Goal: Task Accomplishment & Management: Manage account settings

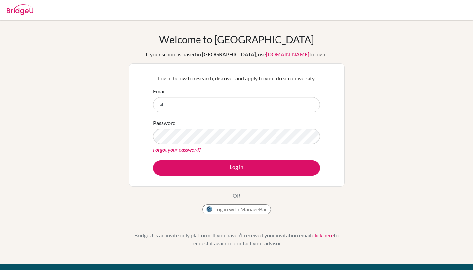
click at [240, 106] on input "al" at bounding box center [236, 104] width 167 height 15
type input "[EMAIL_ADDRESS][DOMAIN_NAME]"
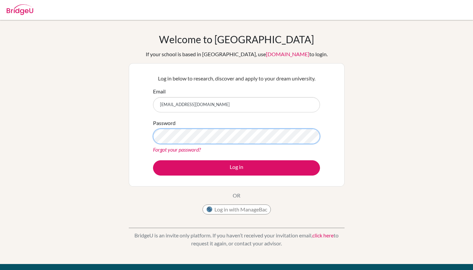
click at [153, 160] on button "Log in" at bounding box center [236, 167] width 167 height 15
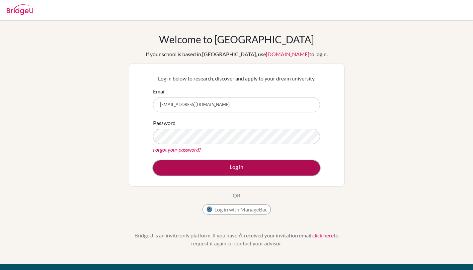
click at [229, 166] on button "Log in" at bounding box center [236, 167] width 167 height 15
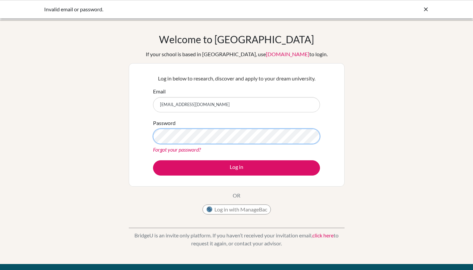
click at [153, 160] on button "Log in" at bounding box center [236, 167] width 167 height 15
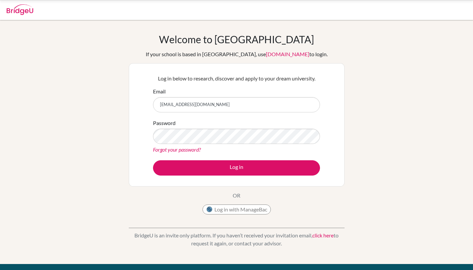
click at [199, 105] on input "[EMAIL_ADDRESS][DOMAIN_NAME]" at bounding box center [236, 104] width 167 height 15
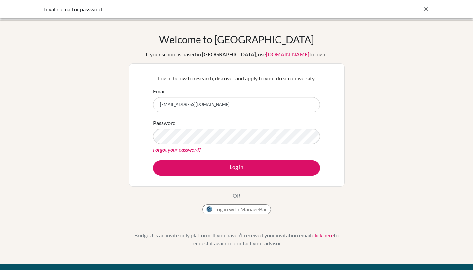
type input "[EMAIL_ADDRESS][DOMAIN_NAME]"
click at [183, 145] on div "Password Forgot your password?" at bounding box center [236, 136] width 167 height 35
click at [153, 160] on button "Log in" at bounding box center [236, 167] width 167 height 15
click at [204, 105] on input "[EMAIL_ADDRESS][DOMAIN_NAME]" at bounding box center [236, 104] width 167 height 15
type input "[EMAIL_ADDRESS][DOMAIN_NAME]"
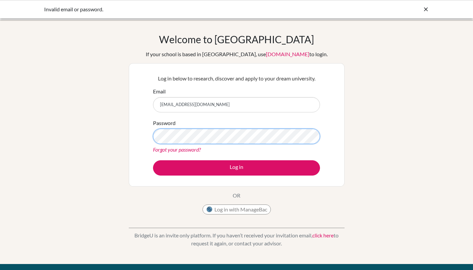
click at [153, 160] on button "Log in" at bounding box center [236, 167] width 167 height 15
